Goal: Use online tool/utility: Utilize a website feature to perform a specific function

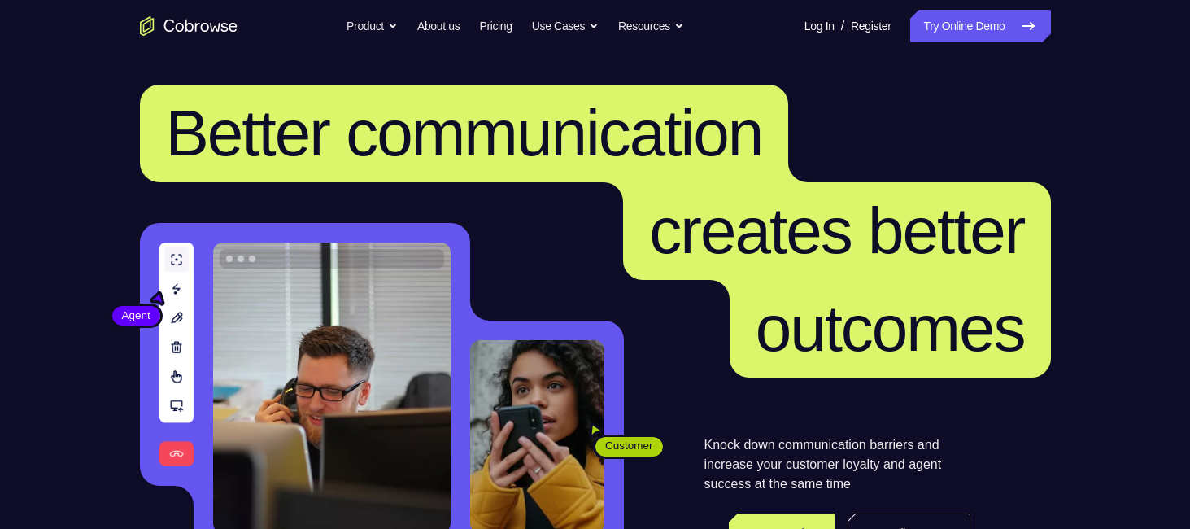
click at [983, 13] on link "Try Online Demo" at bounding box center [980, 26] width 140 height 33
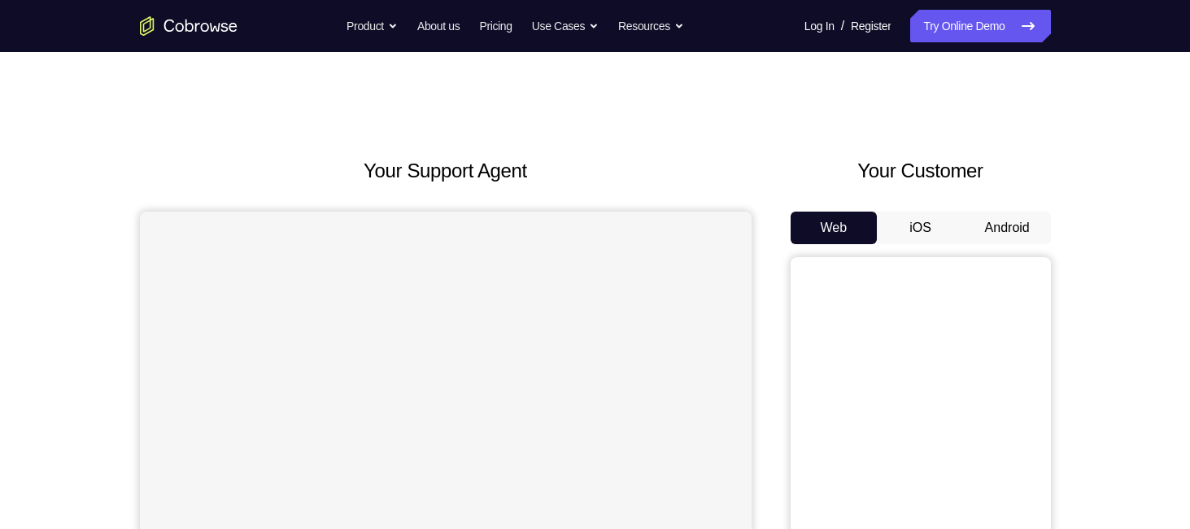
click at [994, 212] on button "Android" at bounding box center [1007, 228] width 87 height 33
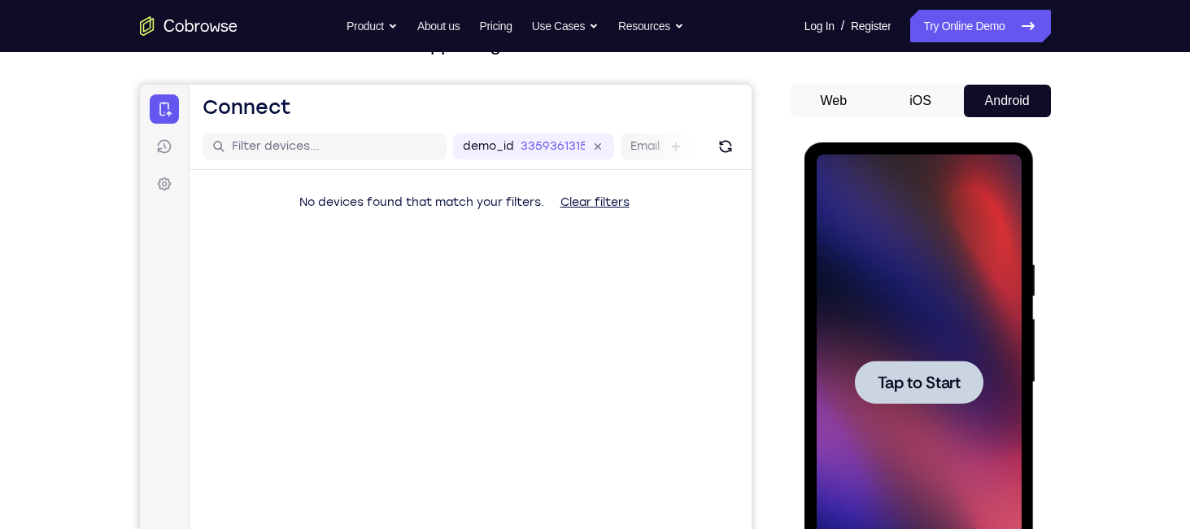
click at [922, 365] on div at bounding box center [919, 381] width 129 height 43
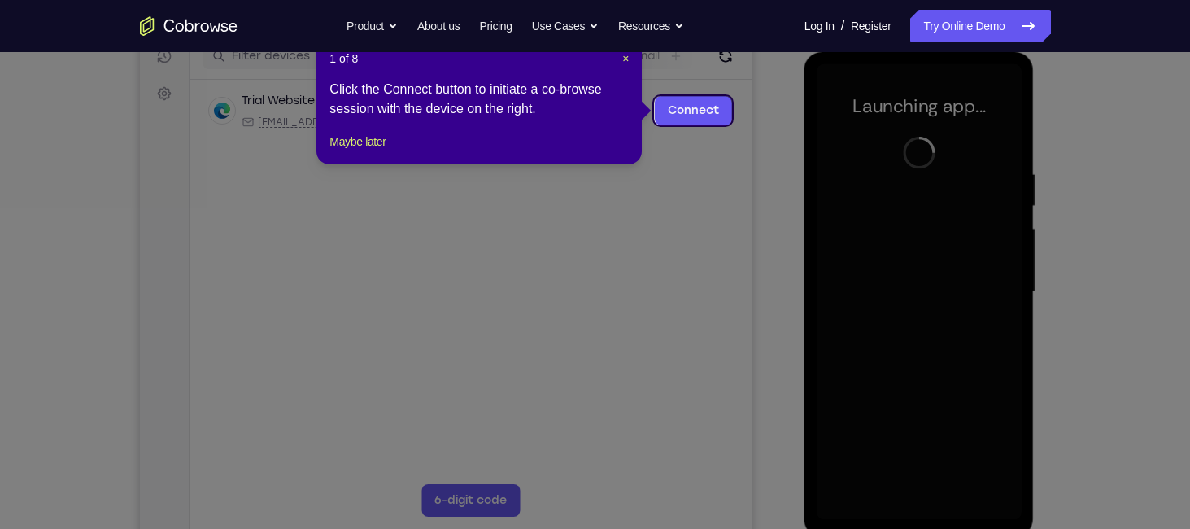
scroll to position [218, 0]
click at [622, 56] on span "×" at bounding box center [625, 57] width 7 height 13
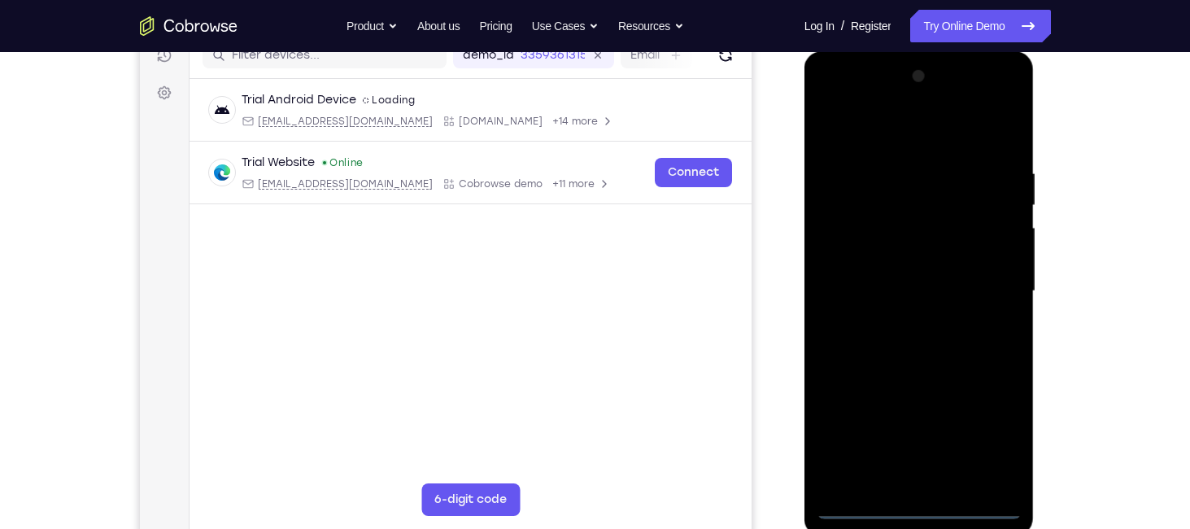
click at [922, 504] on div at bounding box center [919, 291] width 205 height 456
click at [997, 445] on div at bounding box center [919, 291] width 205 height 456
click at [870, 133] on div at bounding box center [919, 291] width 205 height 456
click at [984, 279] on div at bounding box center [919, 291] width 205 height 456
click at [898, 320] on div at bounding box center [919, 291] width 205 height 456
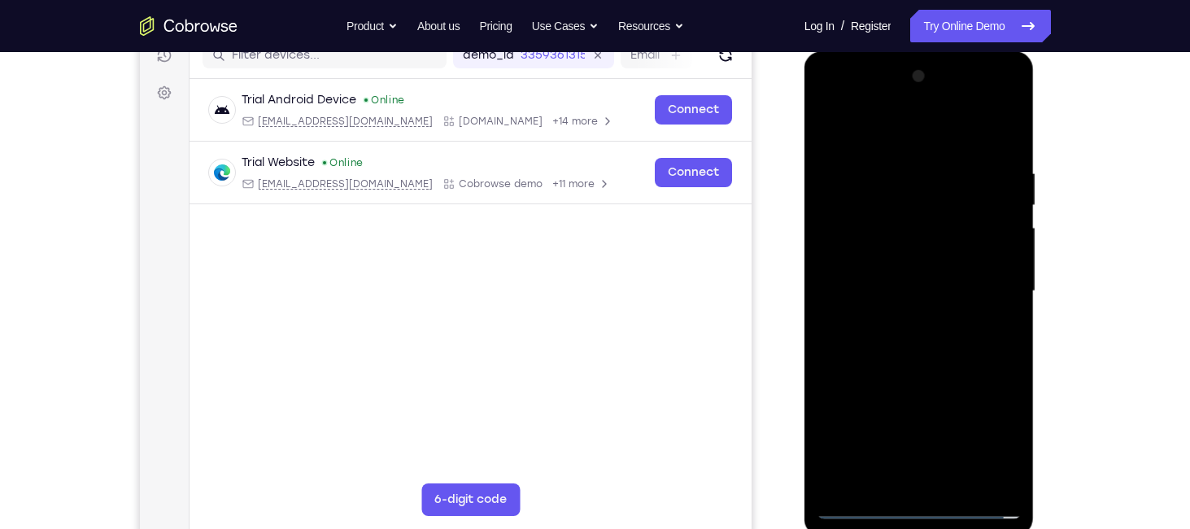
click at [871, 278] on div at bounding box center [919, 291] width 205 height 456
click at [867, 260] on div at bounding box center [919, 291] width 205 height 456
click at [875, 286] on div at bounding box center [919, 291] width 205 height 456
click at [901, 330] on div at bounding box center [919, 291] width 205 height 456
click at [997, 134] on div at bounding box center [919, 291] width 205 height 456
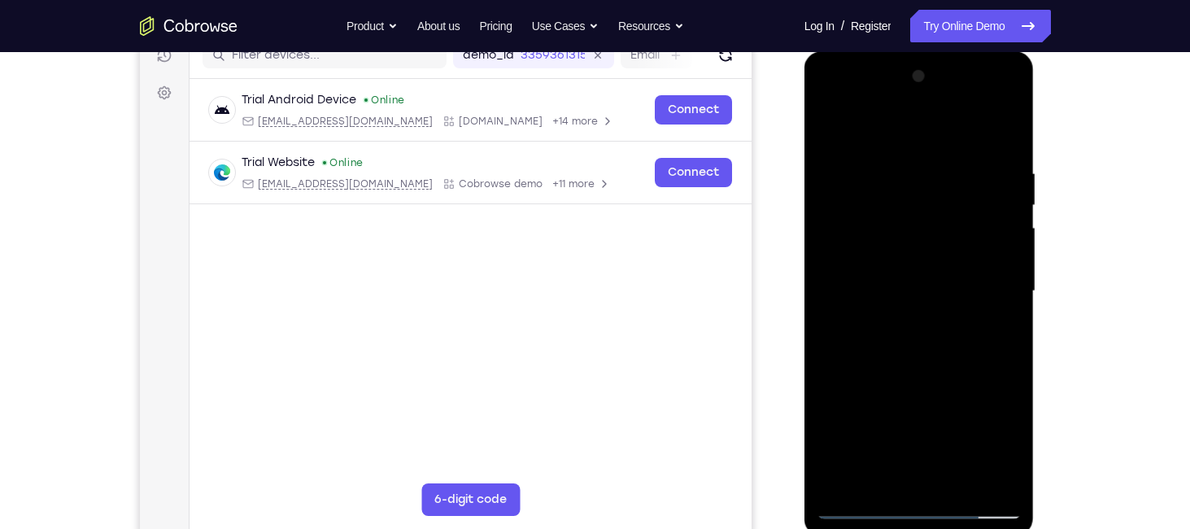
click at [954, 482] on div at bounding box center [919, 291] width 205 height 456
click at [921, 357] on div at bounding box center [919, 291] width 205 height 456
click at [937, 320] on div at bounding box center [919, 291] width 205 height 456
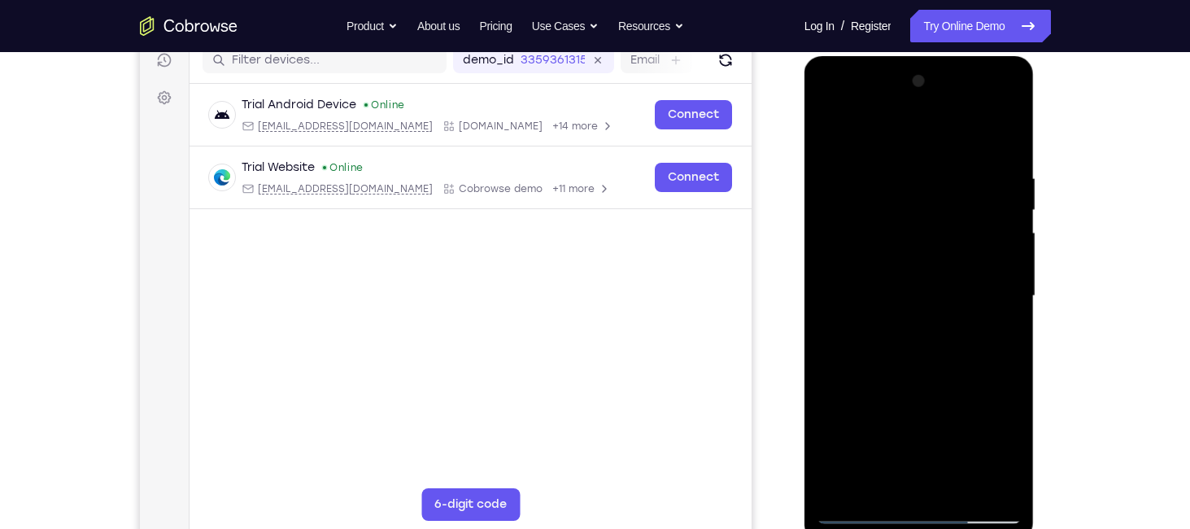
scroll to position [215, 0]
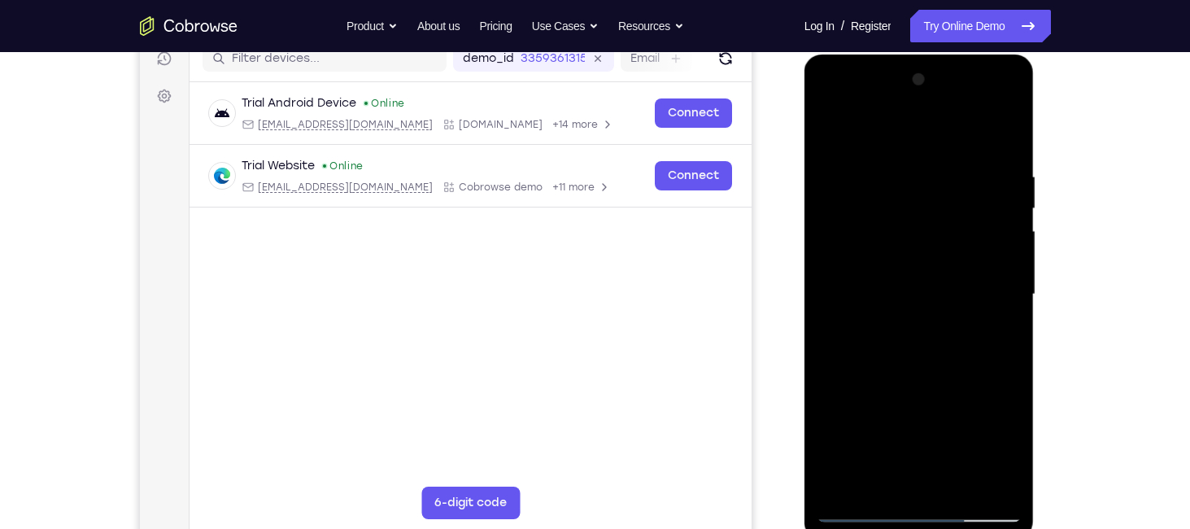
click at [903, 427] on div at bounding box center [919, 295] width 205 height 456
click at [997, 334] on div at bounding box center [919, 295] width 205 height 456
click at [827, 134] on div at bounding box center [919, 295] width 205 height 456
click at [831, 124] on div at bounding box center [919, 295] width 205 height 456
click at [902, 165] on div at bounding box center [919, 295] width 205 height 456
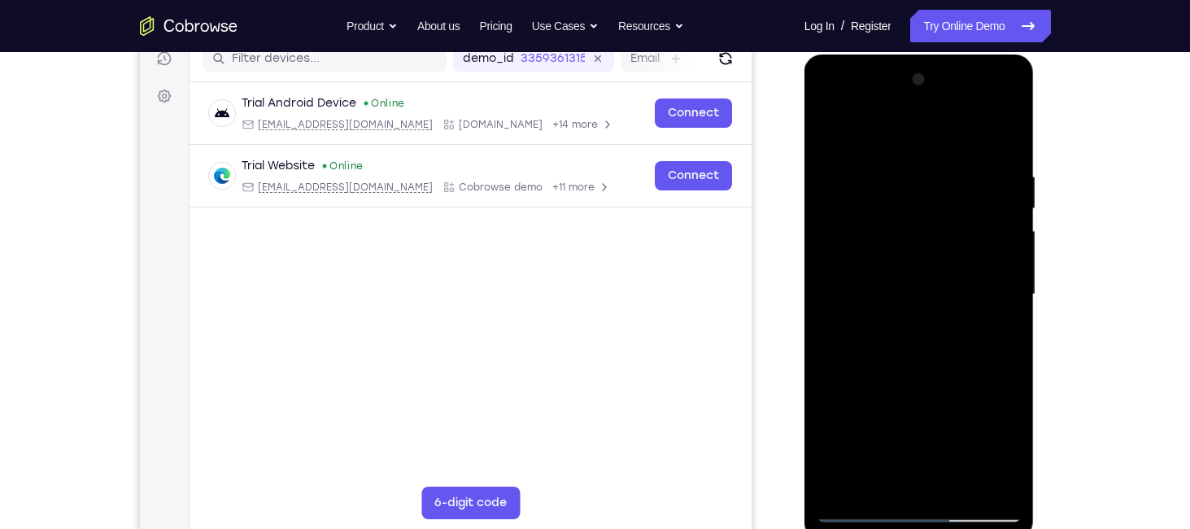
click at [1008, 138] on div at bounding box center [919, 295] width 205 height 456
click at [956, 487] on div at bounding box center [919, 295] width 205 height 456
click at [980, 371] on div at bounding box center [919, 295] width 205 height 456
click at [891, 282] on div at bounding box center [919, 295] width 205 height 456
click at [1003, 333] on div at bounding box center [919, 295] width 205 height 456
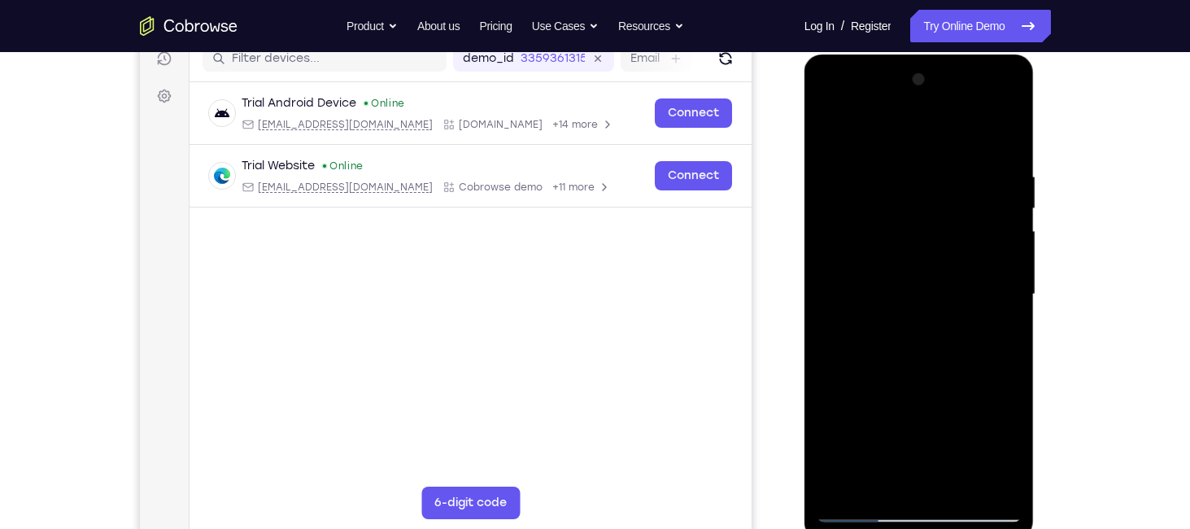
click at [831, 131] on div at bounding box center [919, 295] width 205 height 456
click at [1017, 128] on div at bounding box center [919, 295] width 205 height 456
click at [828, 128] on div at bounding box center [919, 295] width 205 height 456
click at [962, 482] on div at bounding box center [919, 295] width 205 height 456
